Goal: Task Accomplishment & Management: Manage account settings

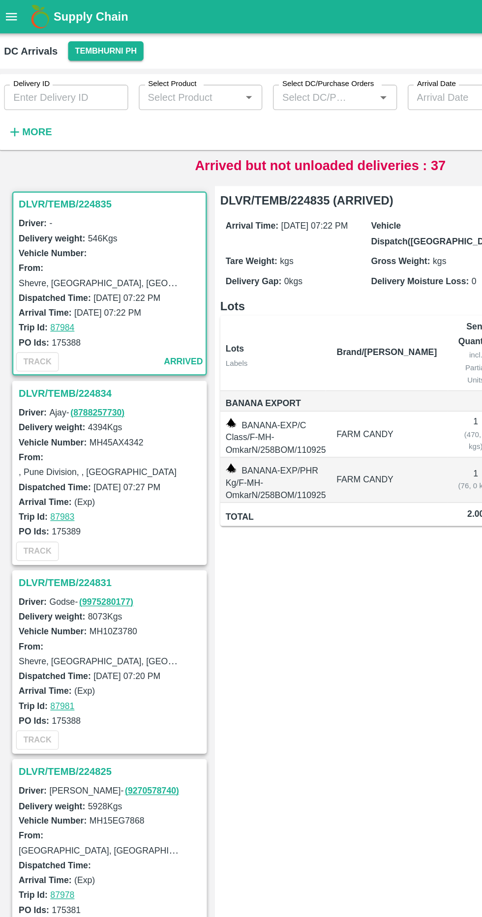
click at [37, 147] on h3 "DLVR/TEMB/224835" at bounding box center [87, 150] width 137 height 13
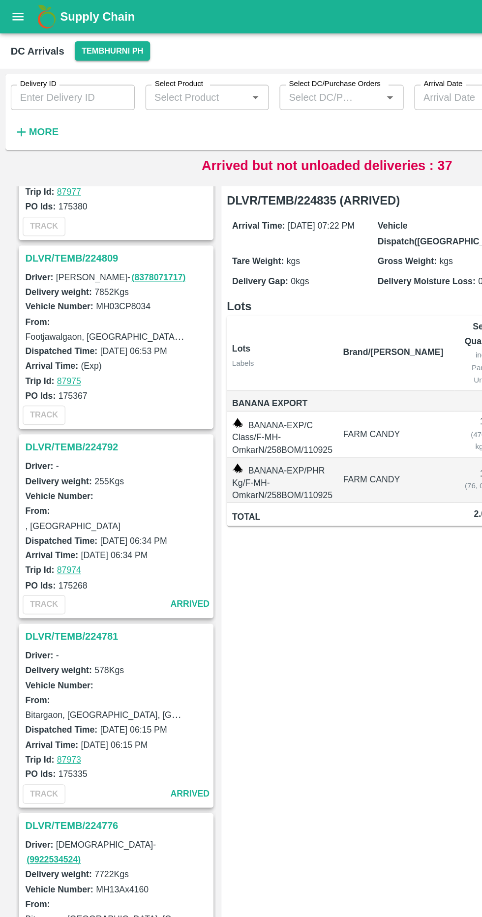
click at [36, 97] on strong "More" at bounding box center [32, 97] width 22 height 8
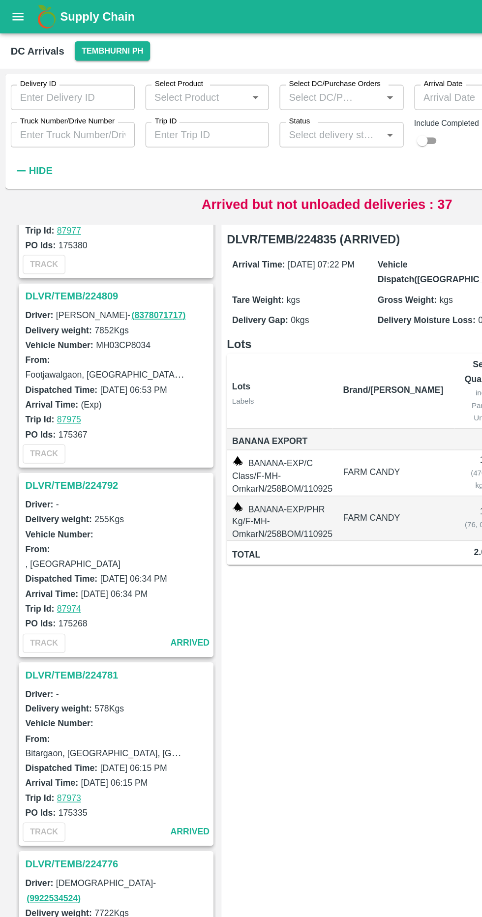
click at [88, 98] on input "Truck Number/Drive Number" at bounding box center [53, 99] width 91 height 19
click at [235, 91] on div "Status   *" at bounding box center [251, 99] width 91 height 19
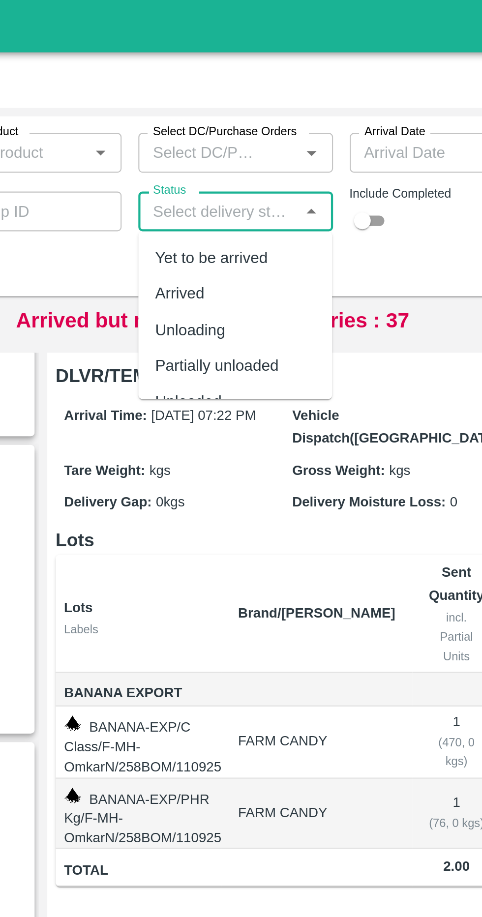
click at [226, 140] on div "Arrived" at bounding box center [225, 138] width 23 height 11
type input "Arrived"
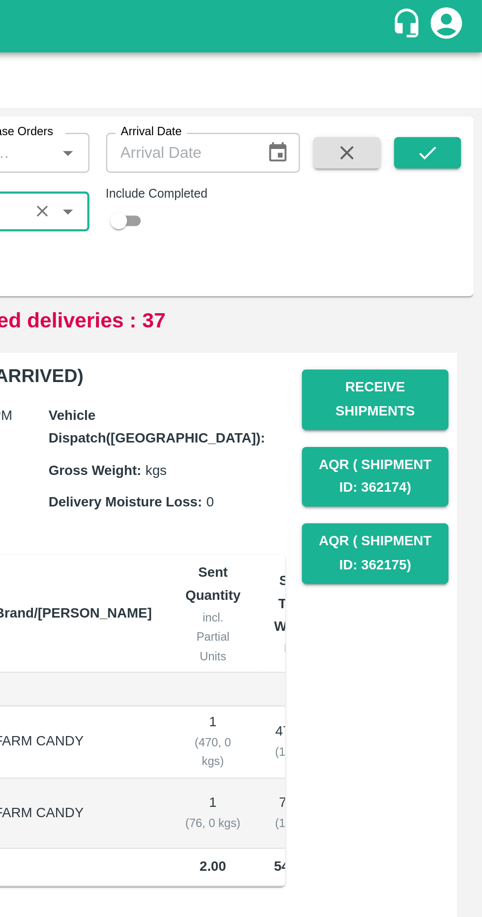
click at [451, 70] on icon "submit" at bounding box center [456, 71] width 11 height 11
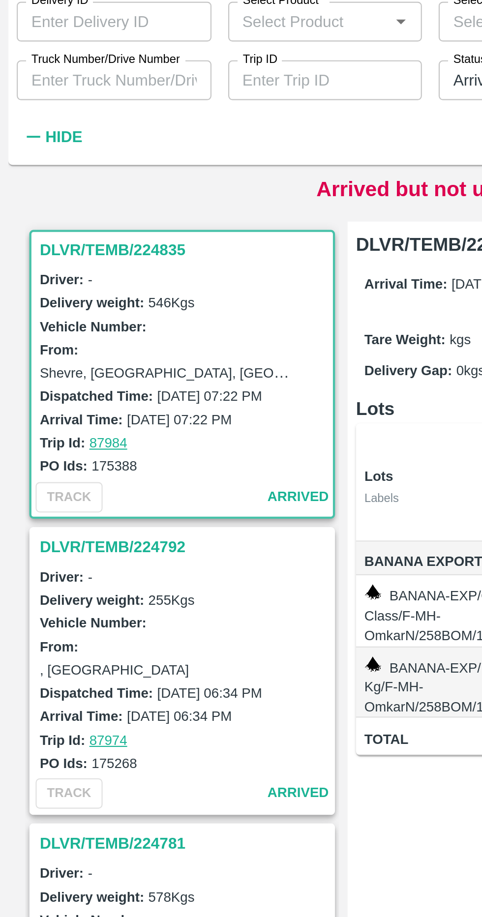
click at [88, 176] on h3 "DLVR/TEMB/224835" at bounding box center [87, 179] width 137 height 13
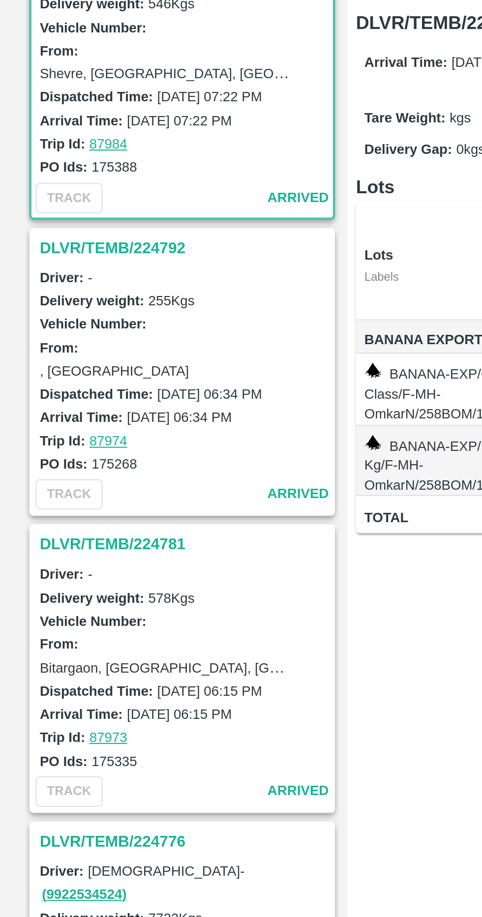
scroll to position [45, 0]
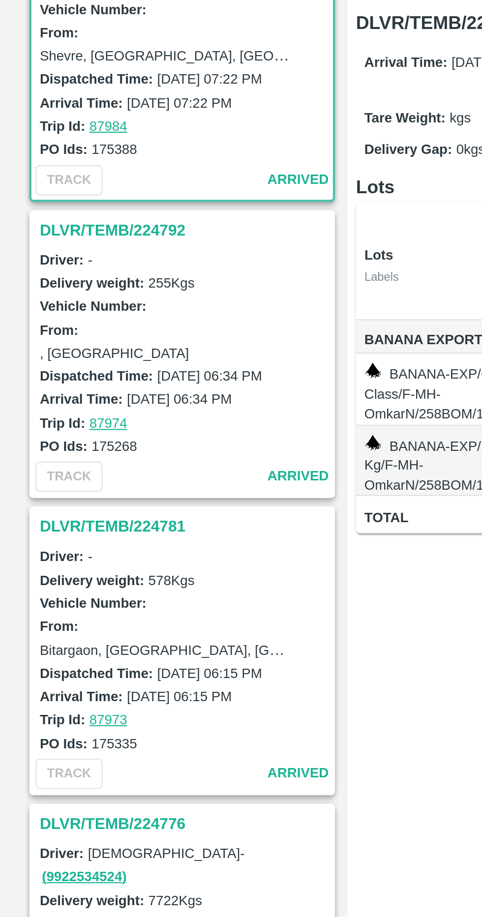
click at [85, 412] on h3 "DLVR/TEMB/224781" at bounding box center [87, 413] width 137 height 13
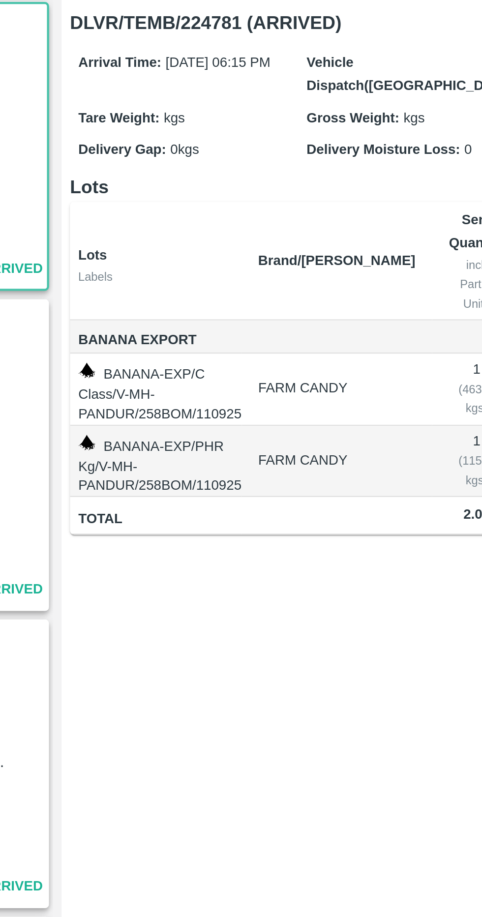
scroll to position [282, 0]
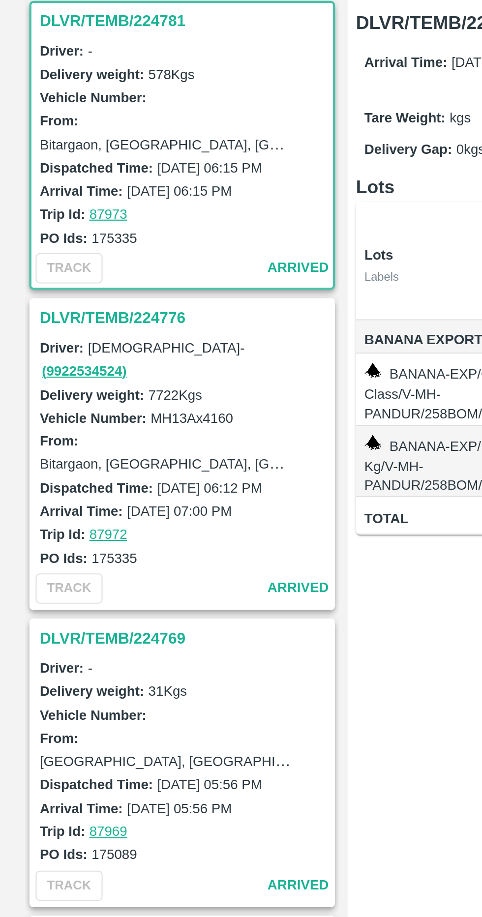
click at [76, 459] on h3 "DLVR/TEMB/224769" at bounding box center [87, 465] width 137 height 13
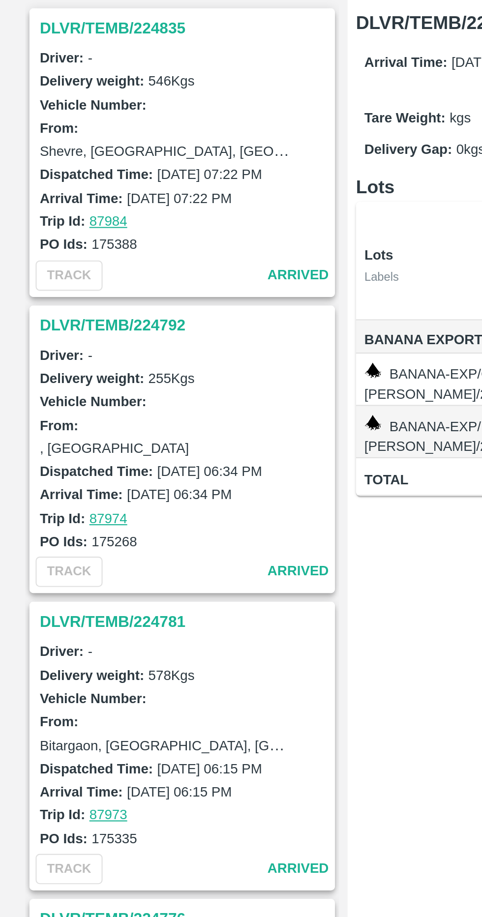
click at [71, 313] on h3 "DLVR/TEMB/224792" at bounding box center [87, 318] width 137 height 13
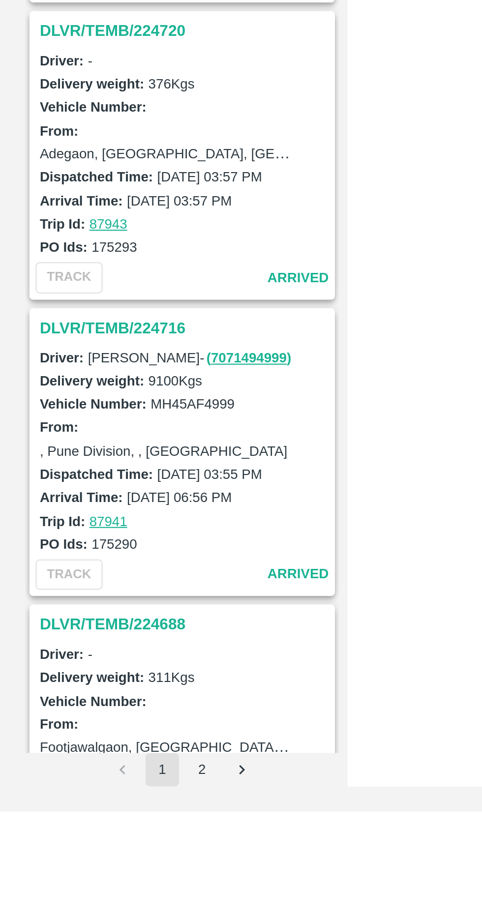
scroll to position [1448, 0]
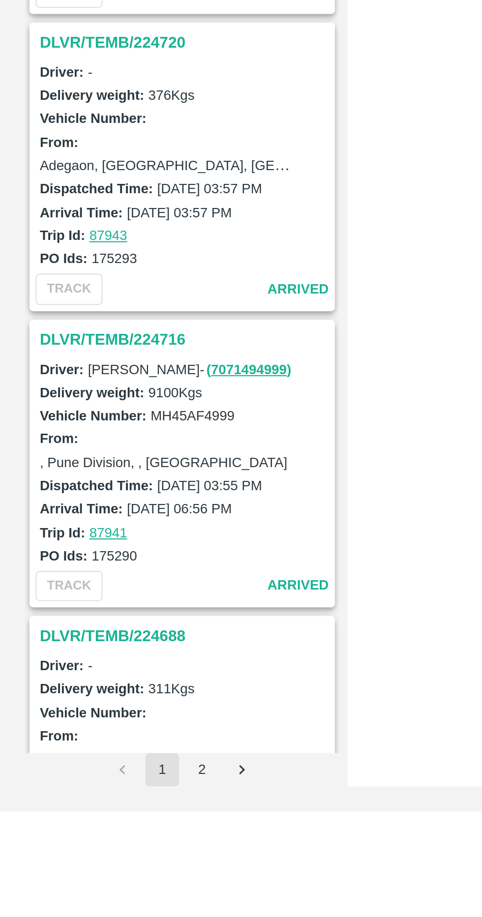
click at [69, 689] on h3 "DLVR/TEMB/224716" at bounding box center [87, 695] width 137 height 13
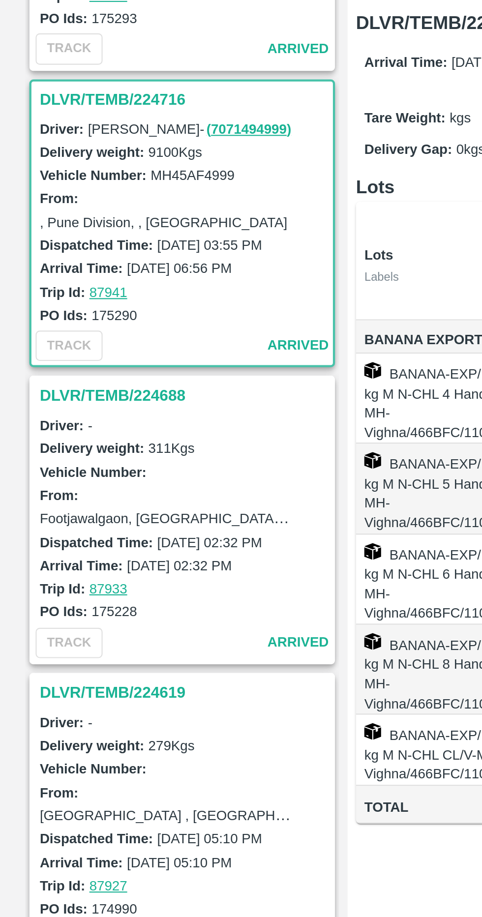
scroll to position [1953, 0]
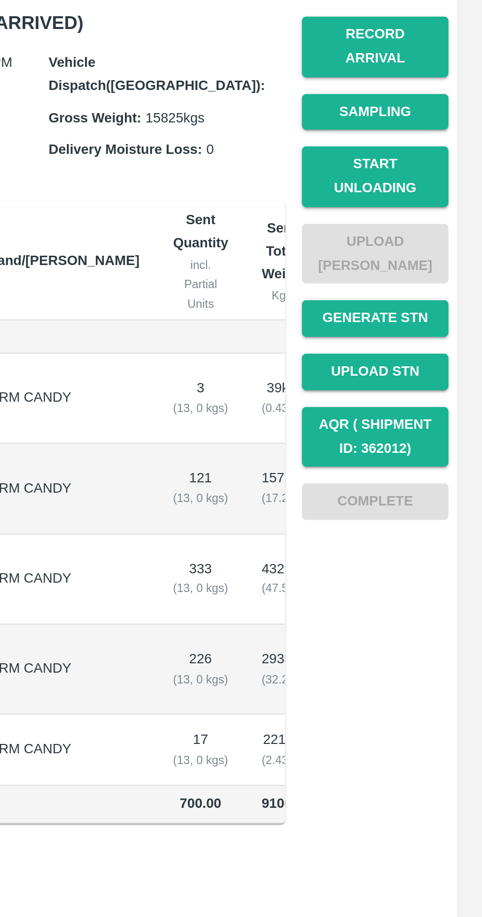
click at [447, 241] on button "Start Unloading" at bounding box center [431, 249] width 69 height 29
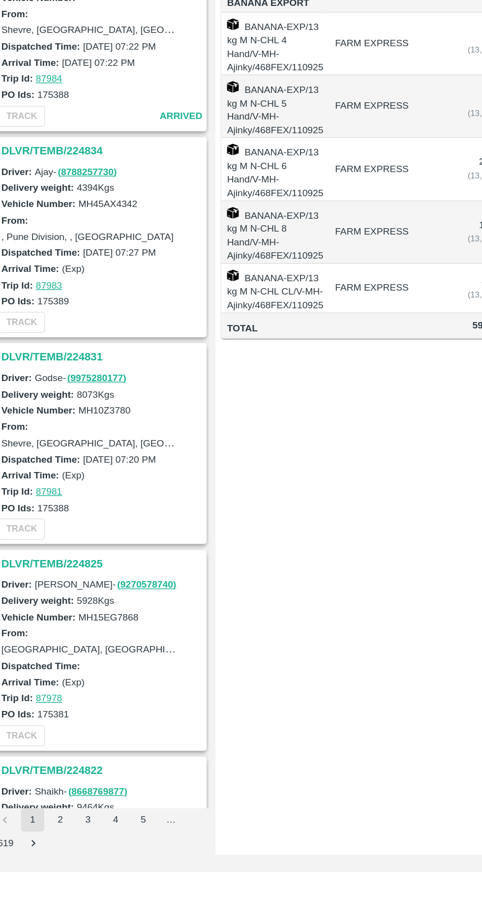
click at [230, 836] on div "Please dispatch the trip to enable the buttons DLVR/TEMB/224848 Arrival Time: (…" at bounding box center [316, 521] width 307 height 768
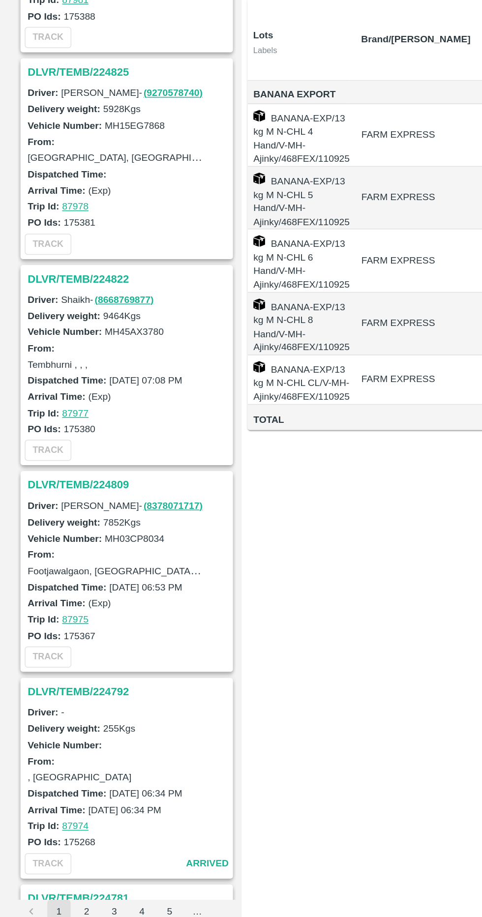
scroll to position [377, 0]
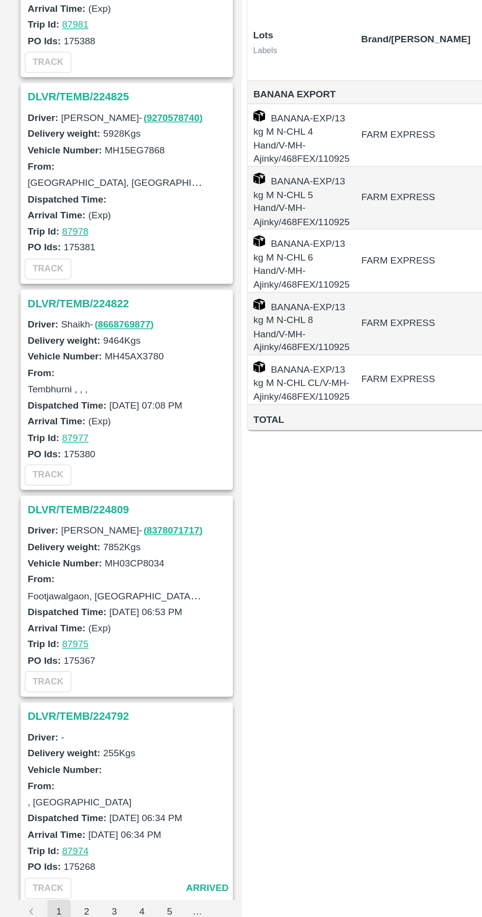
click at [143, 721] on div "TRACK" at bounding box center [86, 727] width 142 height 18
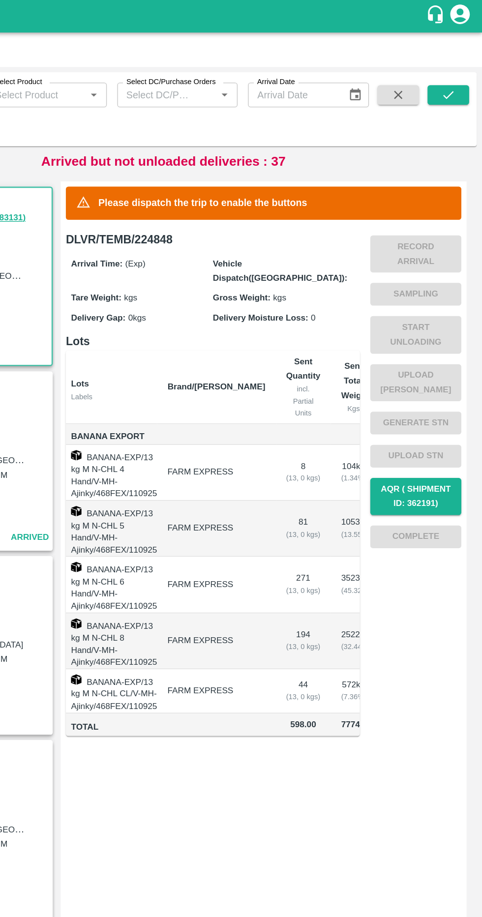
scroll to position [0, 0]
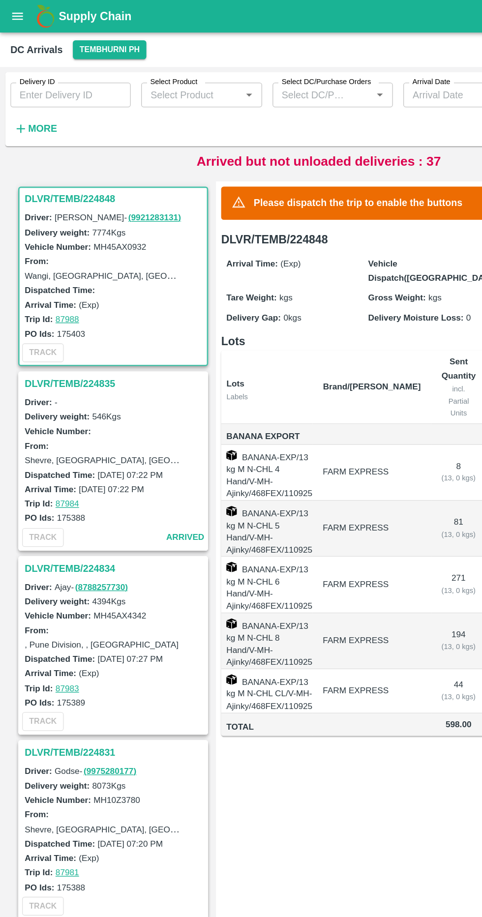
click at [58, 96] on div "Delivery ID Delivery ID Select Product Select Product   * Select DC/Purchase Or…" at bounding box center [198, 80] width 396 height 51
click at [41, 93] on strong "More" at bounding box center [32, 97] width 22 height 8
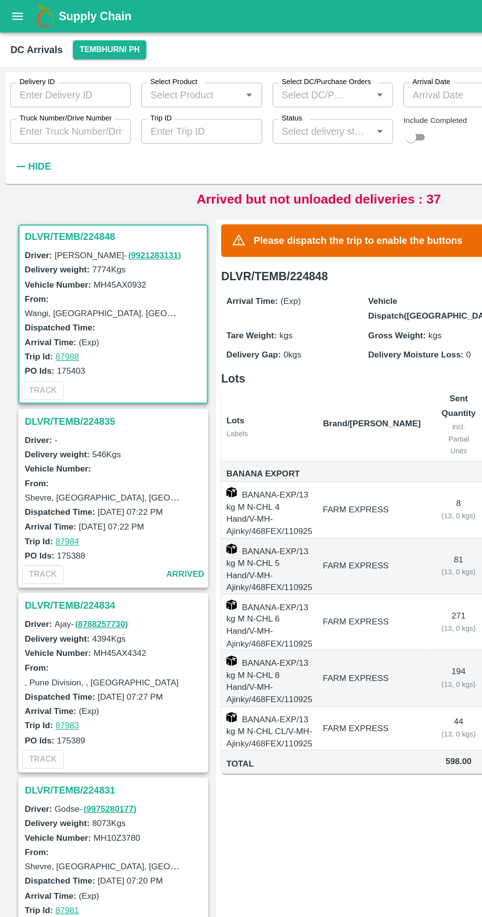
click at [117, 102] on input "Trip ID" at bounding box center [152, 99] width 91 height 19
click at [87, 96] on input "Truck Number/Drive Number" at bounding box center [53, 99] width 91 height 19
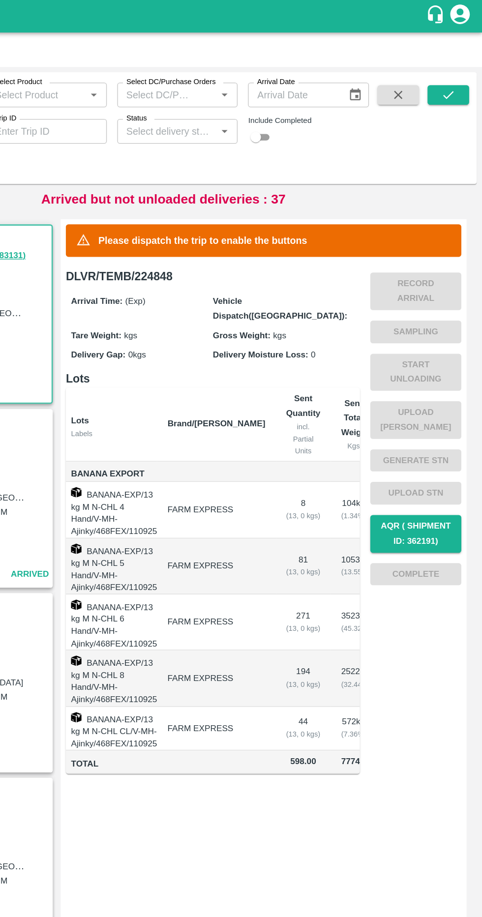
type input "4999"
click at [462, 76] on button "submit" at bounding box center [456, 71] width 31 height 15
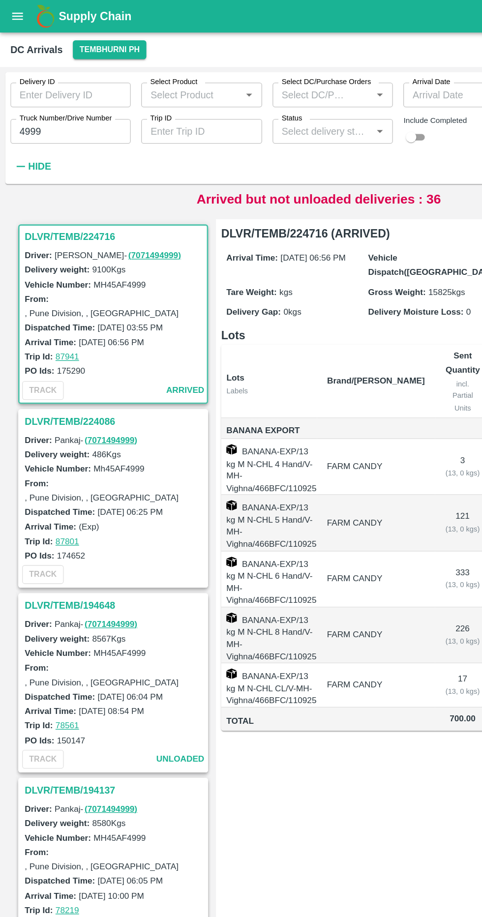
click at [31, 174] on h3 "DLVR/TEMB/224716" at bounding box center [87, 179] width 137 height 13
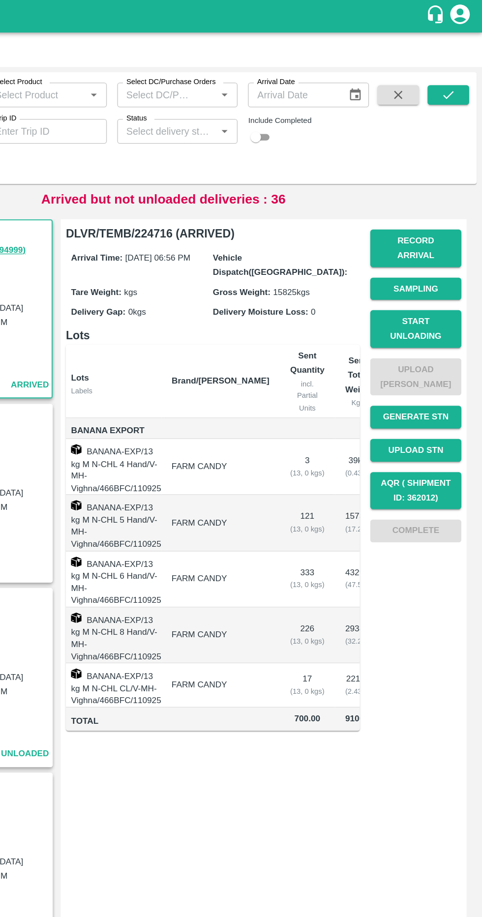
click at [462, 238] on button "Start Unloading" at bounding box center [431, 249] width 69 height 29
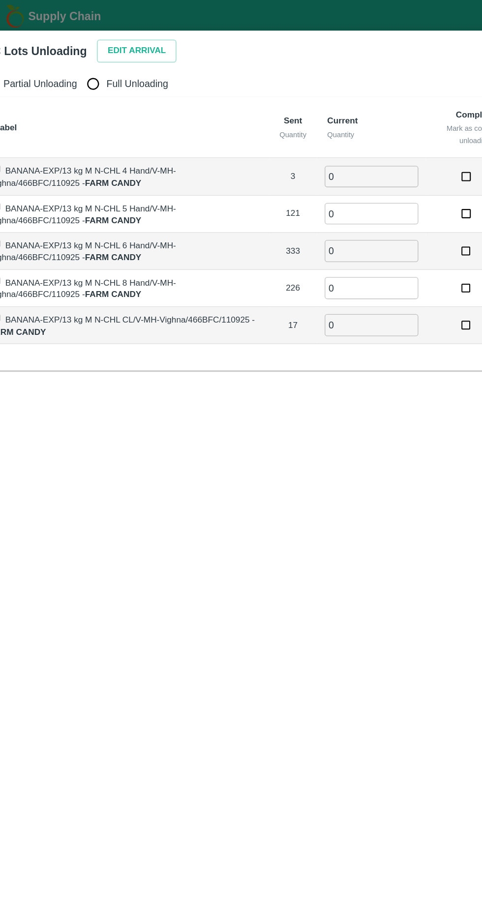
click at [132, 34] on button "Edit Arrival" at bounding box center [126, 38] width 60 height 17
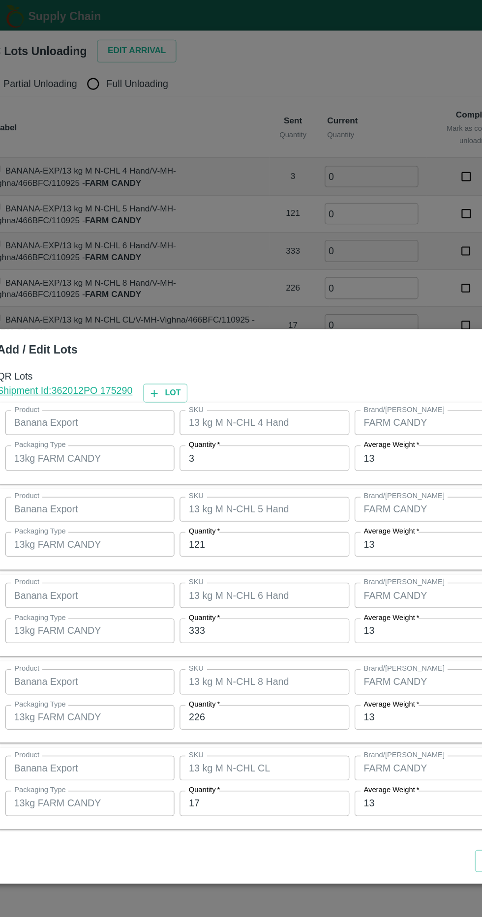
click at [218, 344] on input "3" at bounding box center [223, 346] width 128 height 19
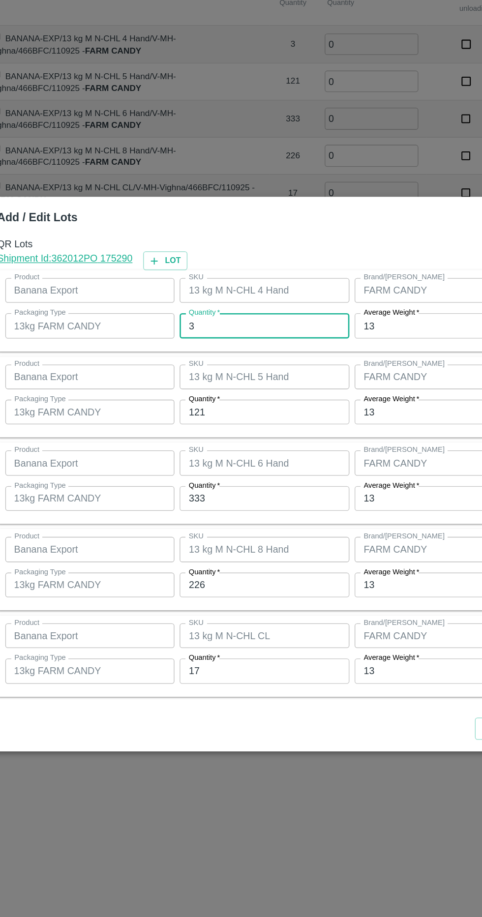
click at [265, 415] on input "121" at bounding box center [223, 411] width 128 height 19
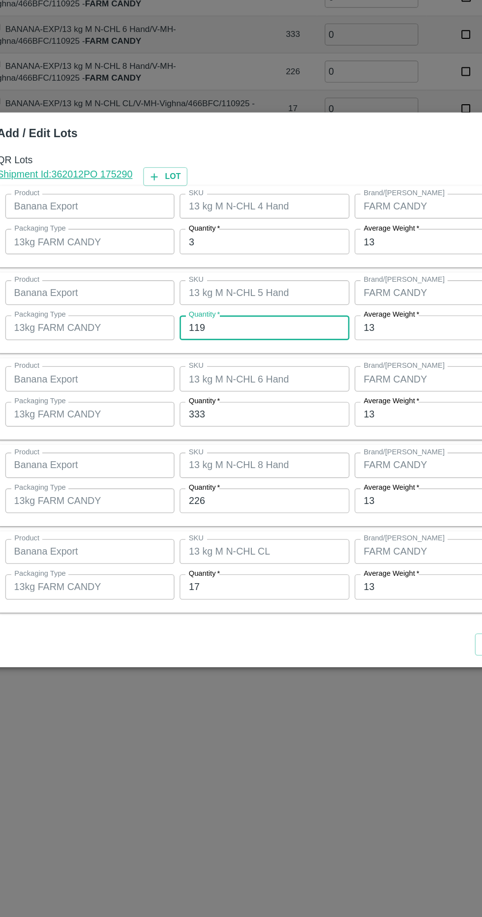
type input "119"
click at [172, 475] on input "333" at bounding box center [223, 477] width 128 height 19
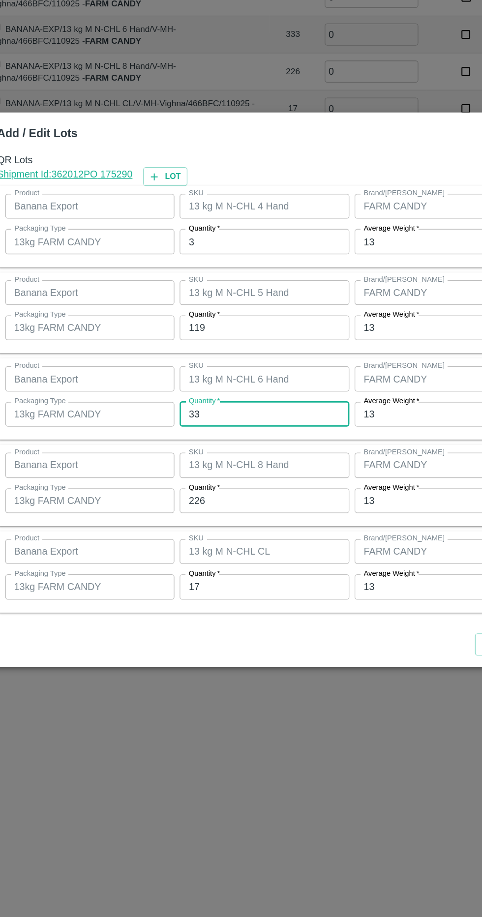
click at [166, 469] on label "Quantity   *" at bounding box center [178, 467] width 24 height 8
click at [166, 469] on input "33" at bounding box center [223, 477] width 128 height 19
click at [181, 479] on input "33" at bounding box center [223, 477] width 128 height 19
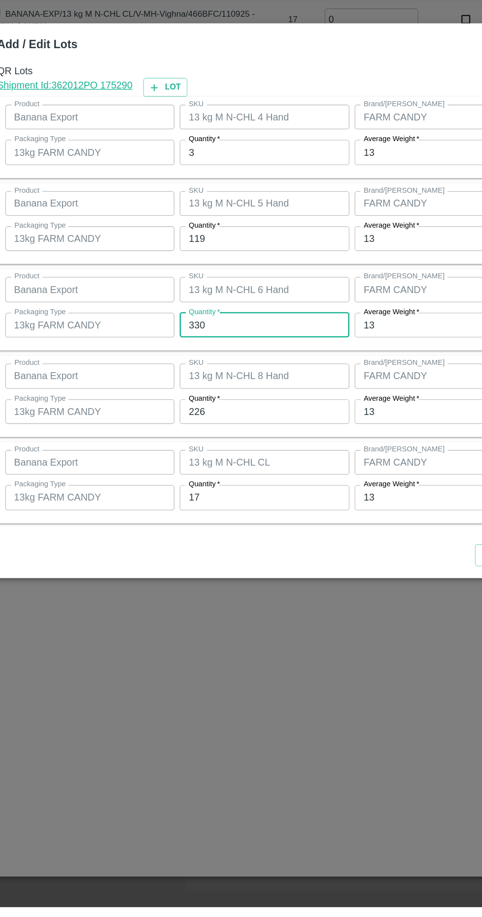
type input "330"
click at [181, 544] on input "226" at bounding box center [223, 542] width 128 height 19
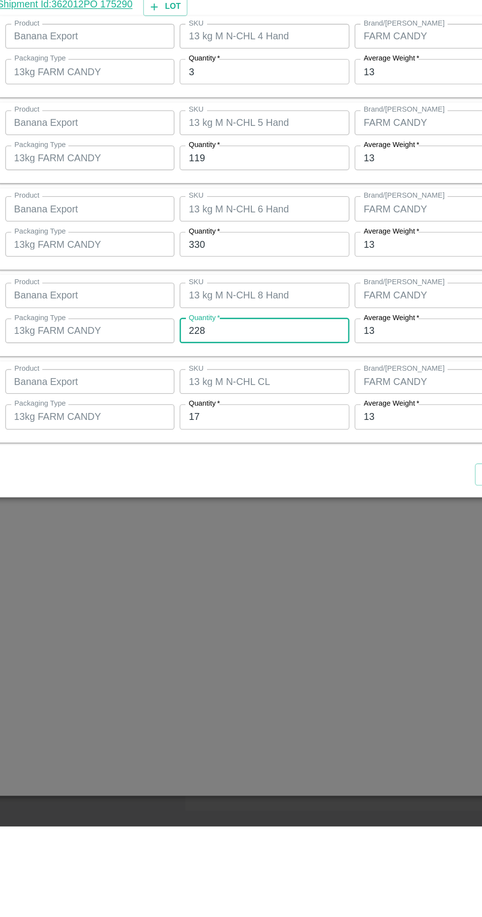
type input "228"
click at [175, 603] on input "17" at bounding box center [223, 607] width 128 height 19
type input "1"
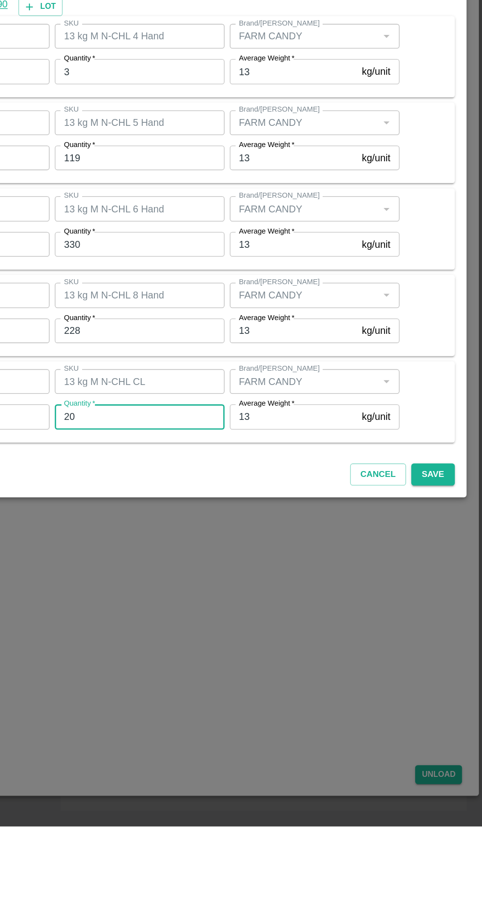
type input "20"
click at [465, 653] on div "Add / Edit Lots QR Lots Shipment Id: 362012 PO 175290 Lot Product Banana Export…" at bounding box center [241, 459] width 458 height 420
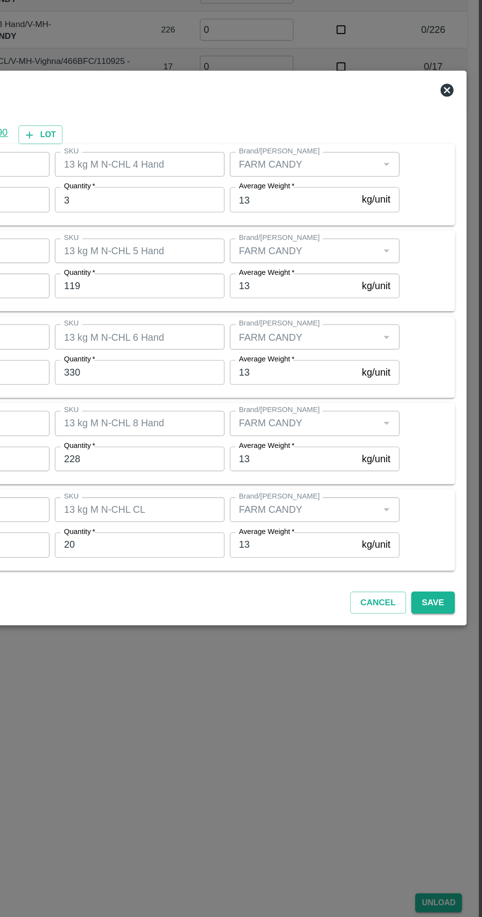
click at [453, 646] on button "Save" at bounding box center [444, 651] width 32 height 17
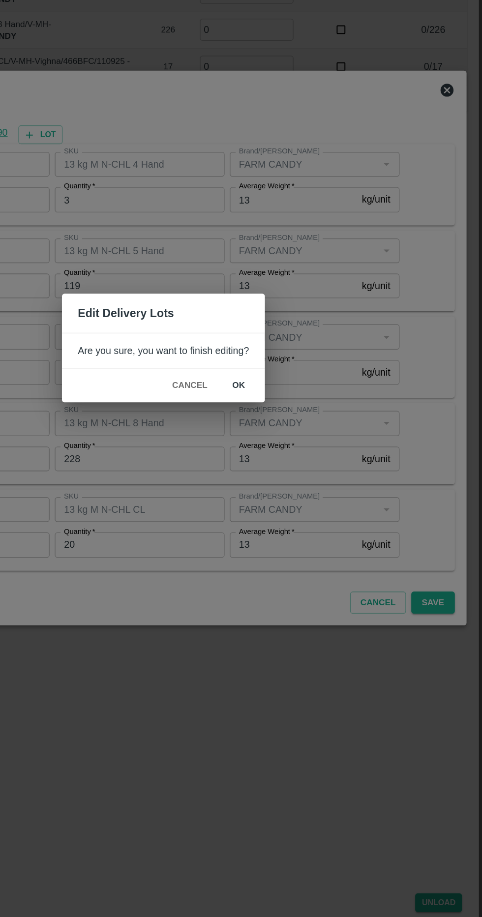
click at [304, 493] on button "ok" at bounding box center [297, 487] width 31 height 17
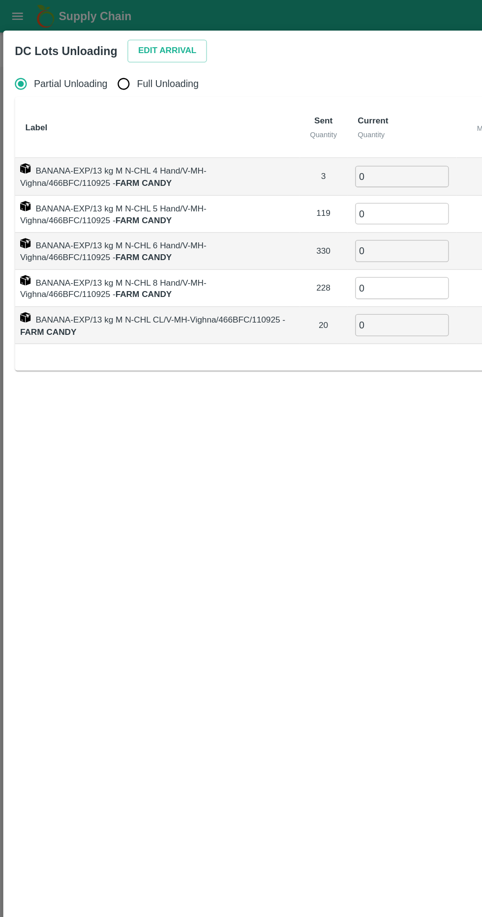
click at [140, 64] on span "Full Unloading" at bounding box center [127, 63] width 47 height 11
click at [103, 64] on input "Full Unloading" at bounding box center [94, 64] width 20 height 20
radio input "true"
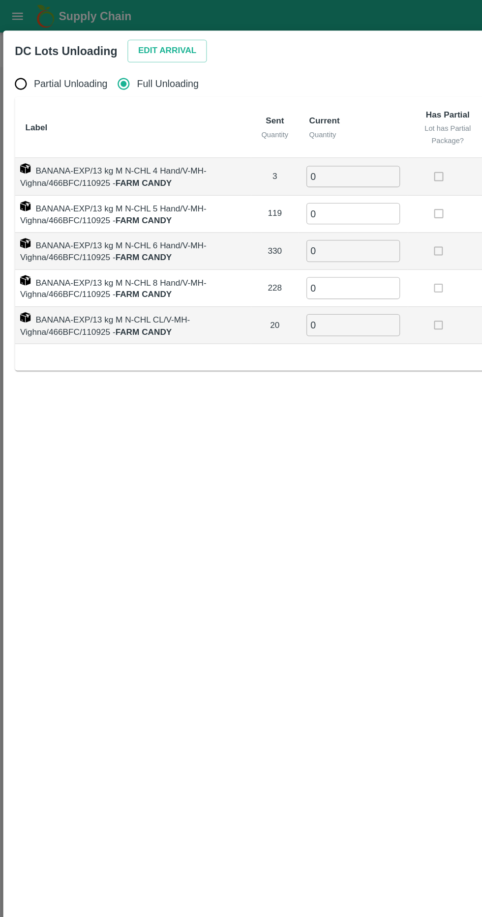
click at [265, 136] on input "0" at bounding box center [267, 133] width 71 height 16
type input "3"
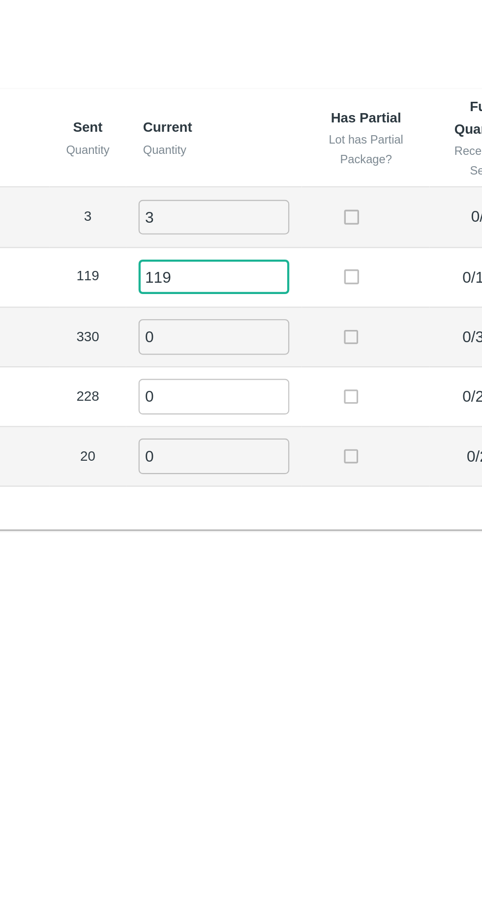
type input "119"
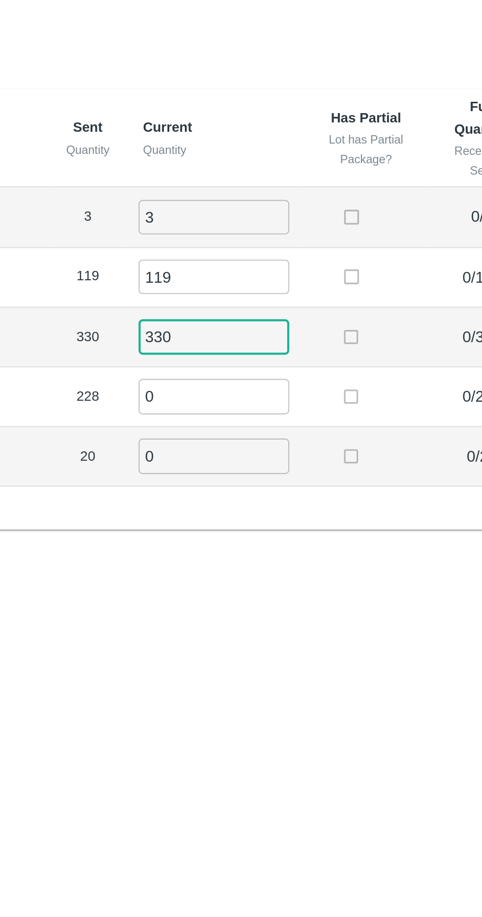
type input "330"
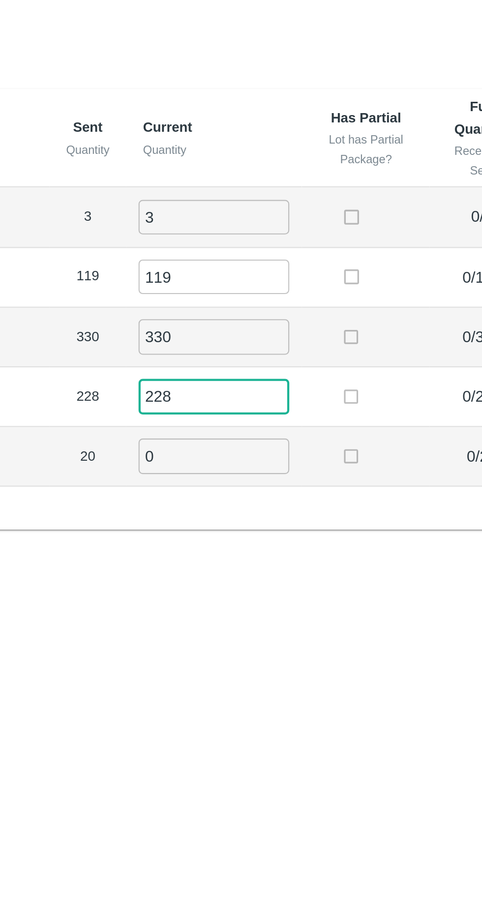
type input "228"
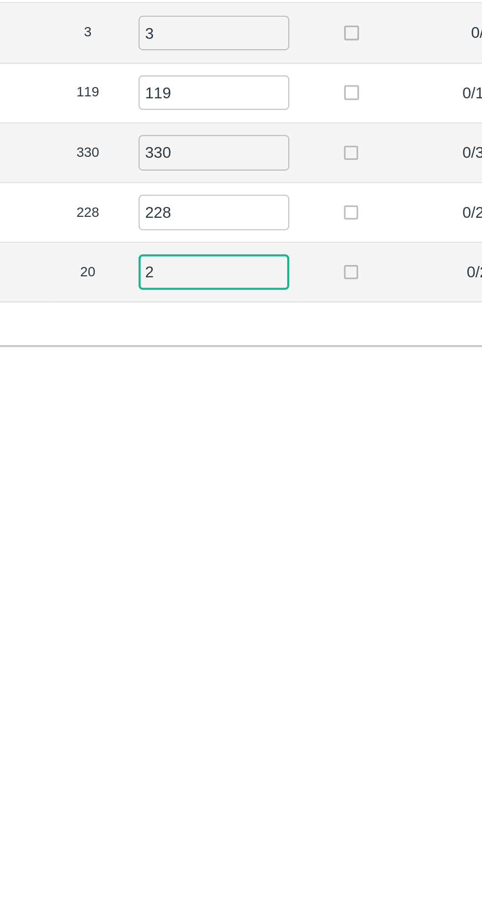
click at [243, 248] on input "2" at bounding box center [267, 246] width 71 height 16
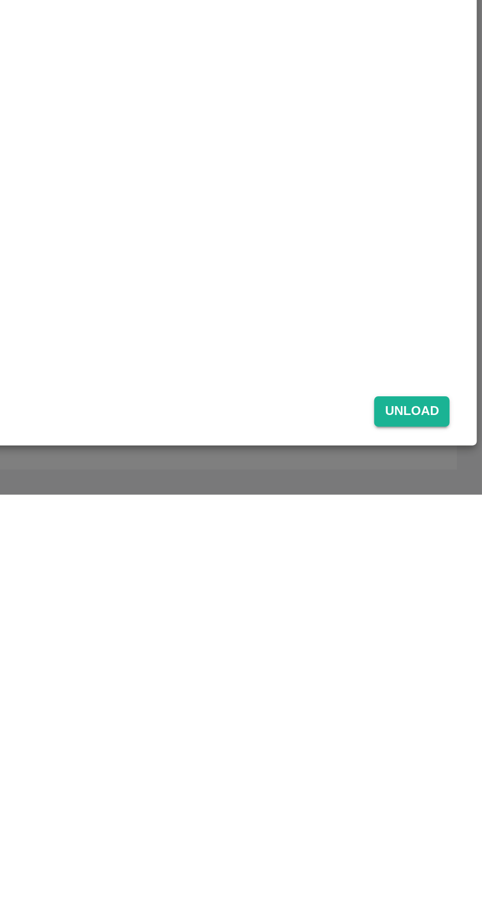
type input "20"
click at [462, 874] on button "Unload" at bounding box center [448, 878] width 35 height 14
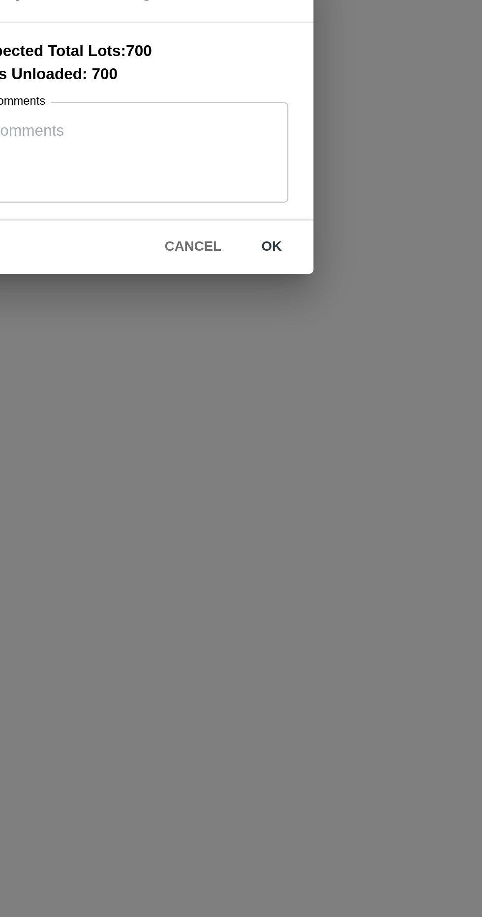
click at [309, 523] on button "ok" at bounding box center [306, 520] width 31 height 17
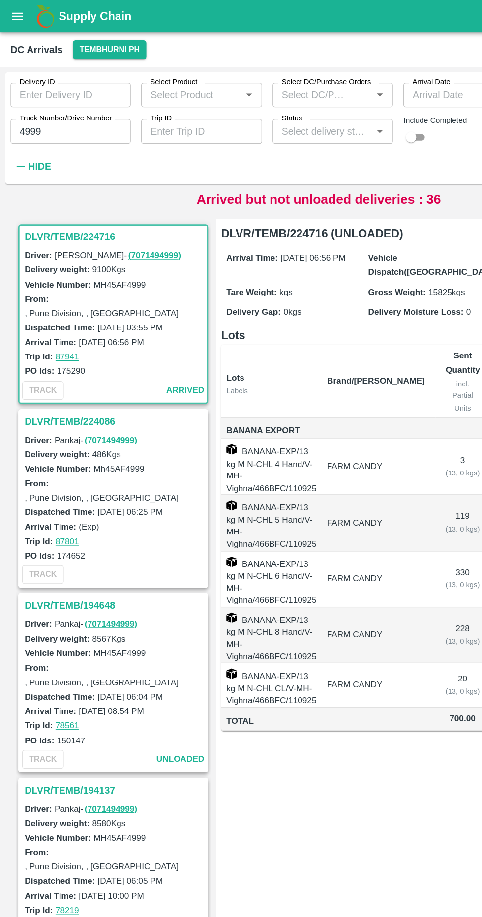
click at [64, 92] on label "Truck Number/Drive Number" at bounding box center [50, 90] width 70 height 8
click at [64, 92] on input "4999" at bounding box center [53, 99] width 91 height 19
type input "4"
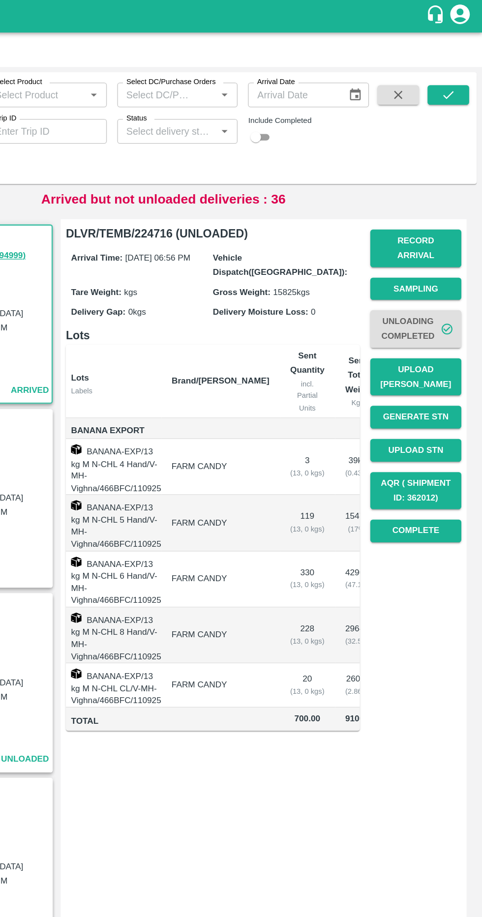
type input "3780"
click at [463, 65] on button "submit" at bounding box center [456, 71] width 31 height 15
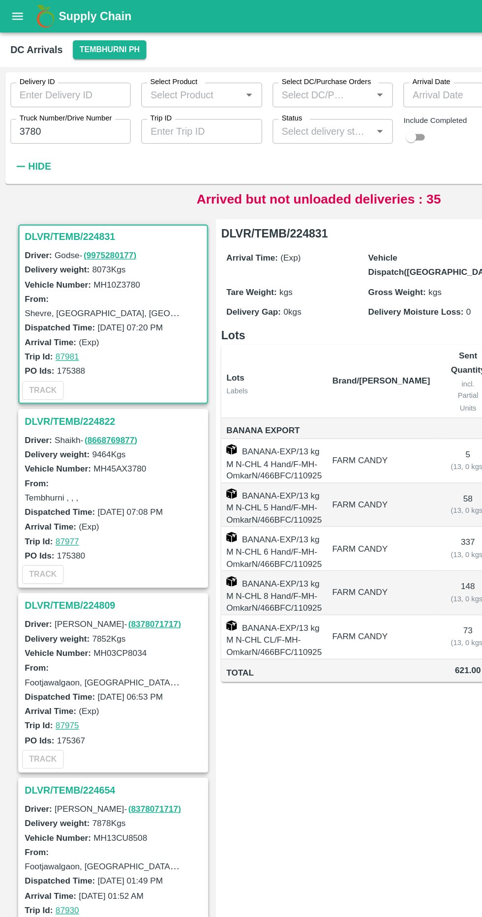
click at [58, 176] on h3 "DLVR/TEMB/224831" at bounding box center [87, 179] width 137 height 13
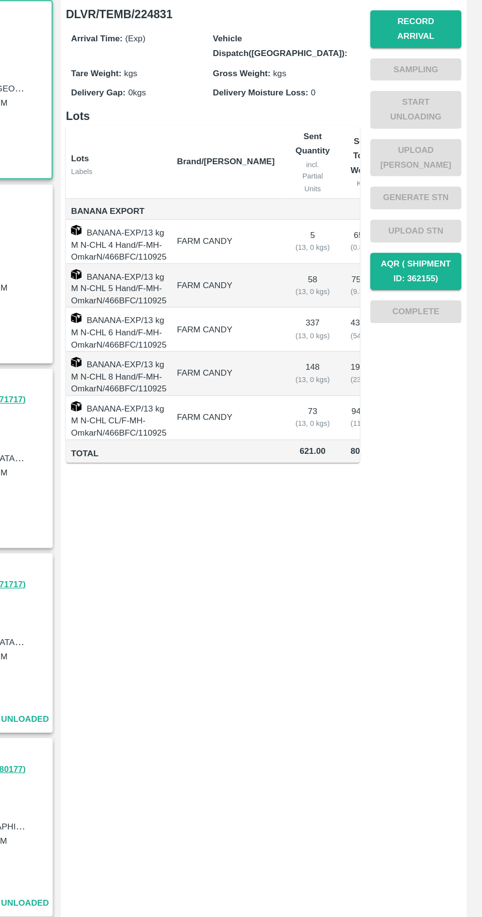
click at [446, 181] on button "Record Arrival" at bounding box center [431, 188] width 69 height 29
